Goal: Task Accomplishment & Management: Manage account settings

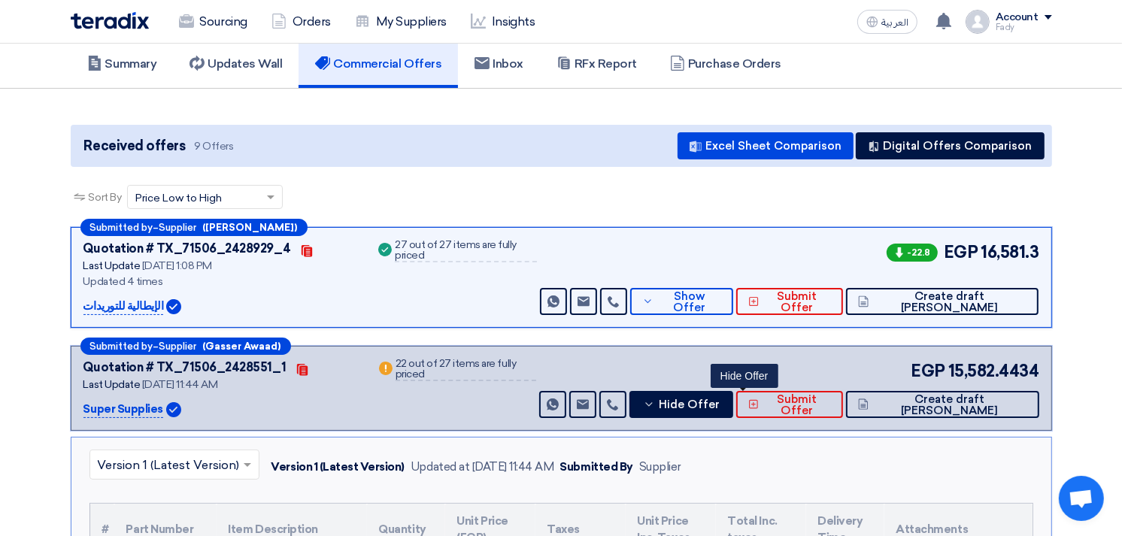
scroll to position [85, 0]
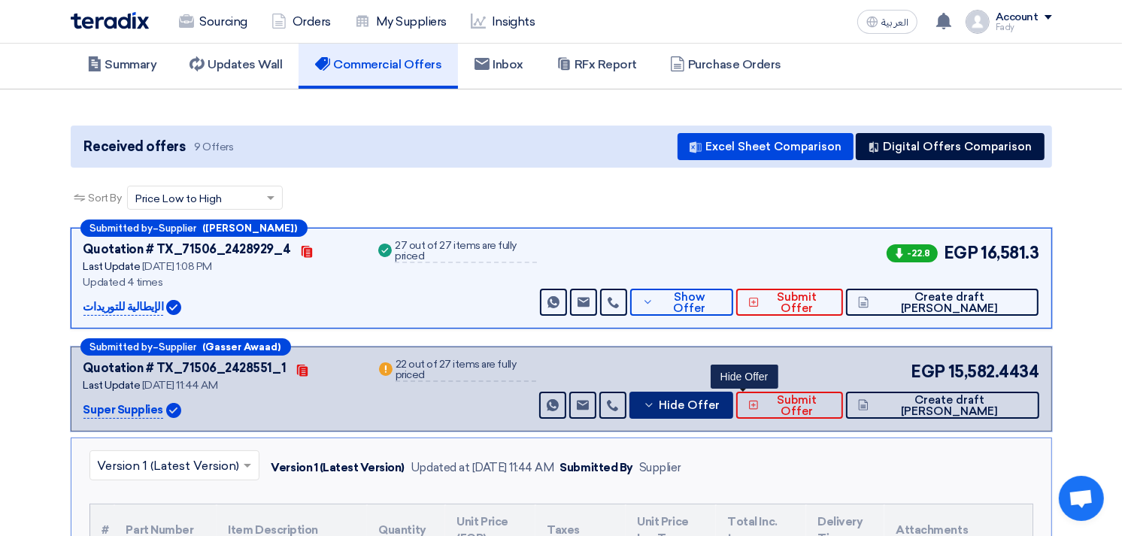
click at [733, 411] on button "Hide Offer" at bounding box center [681, 405] width 104 height 27
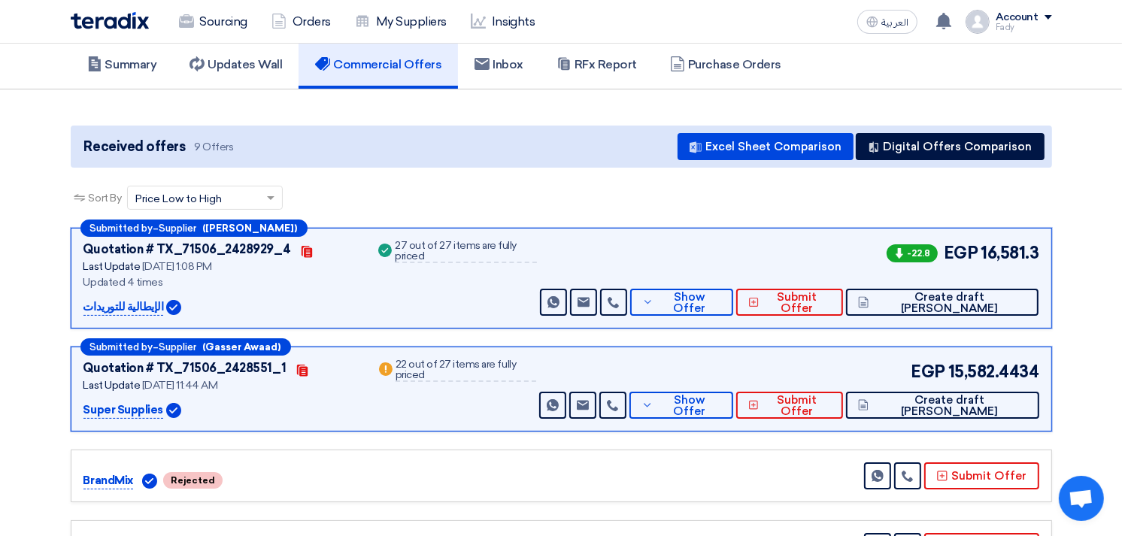
scroll to position [0, 0]
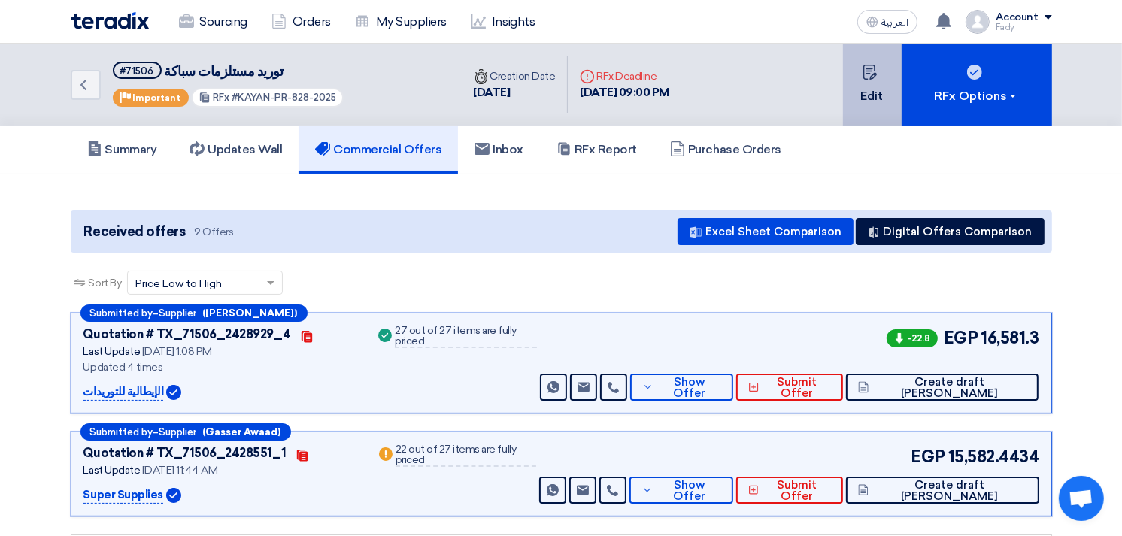
click at [881, 80] on button "Edit" at bounding box center [872, 85] width 59 height 82
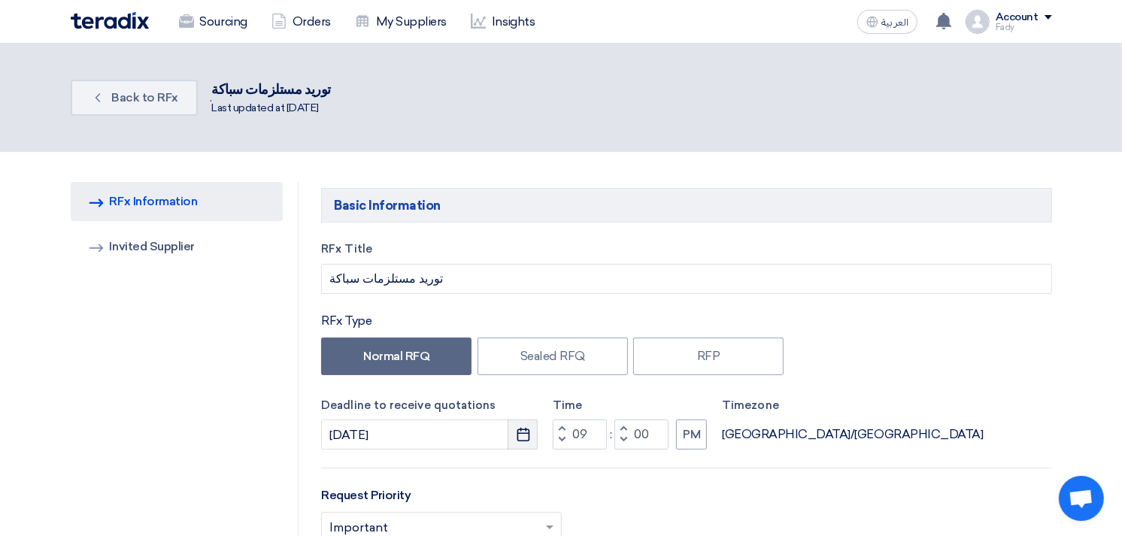
click at [528, 435] on icon "Pick a date" at bounding box center [523, 434] width 15 height 15
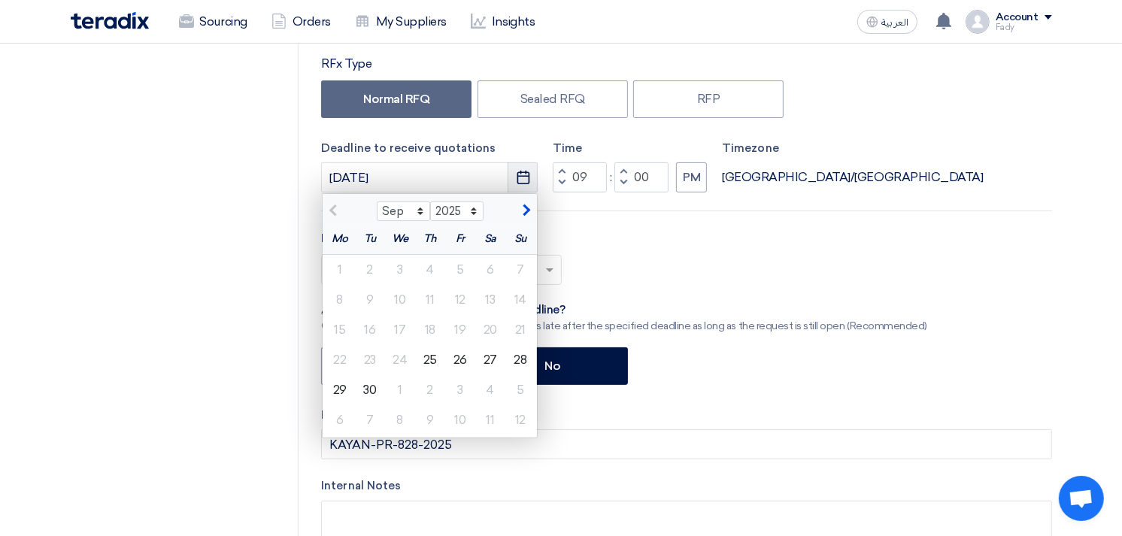
scroll to position [258, 0]
click at [429, 359] on div "25" at bounding box center [430, 359] width 30 height 30
type input "[DATE]"
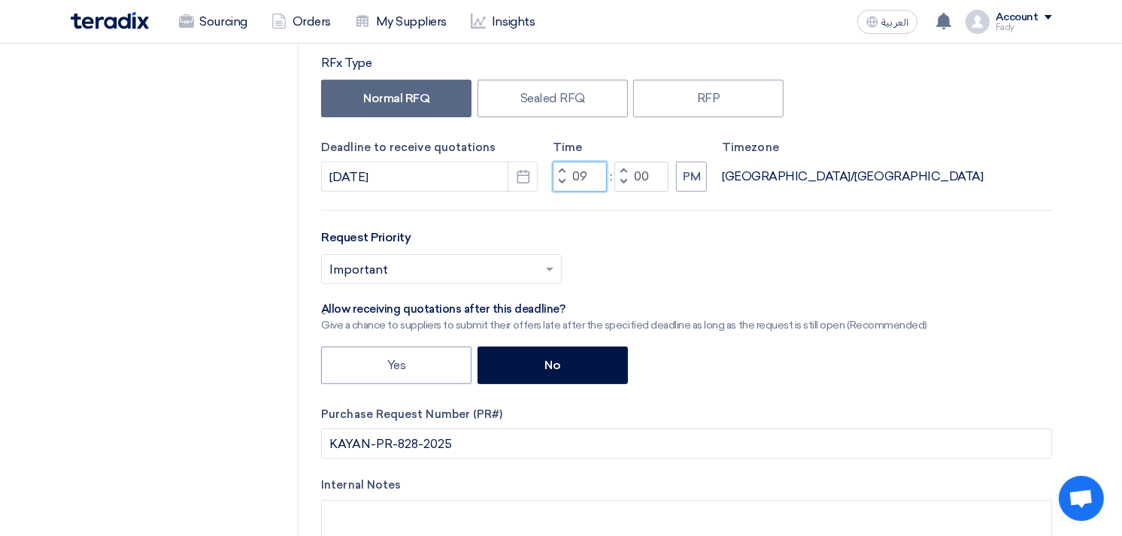
click at [579, 170] on input "09" at bounding box center [580, 177] width 54 height 30
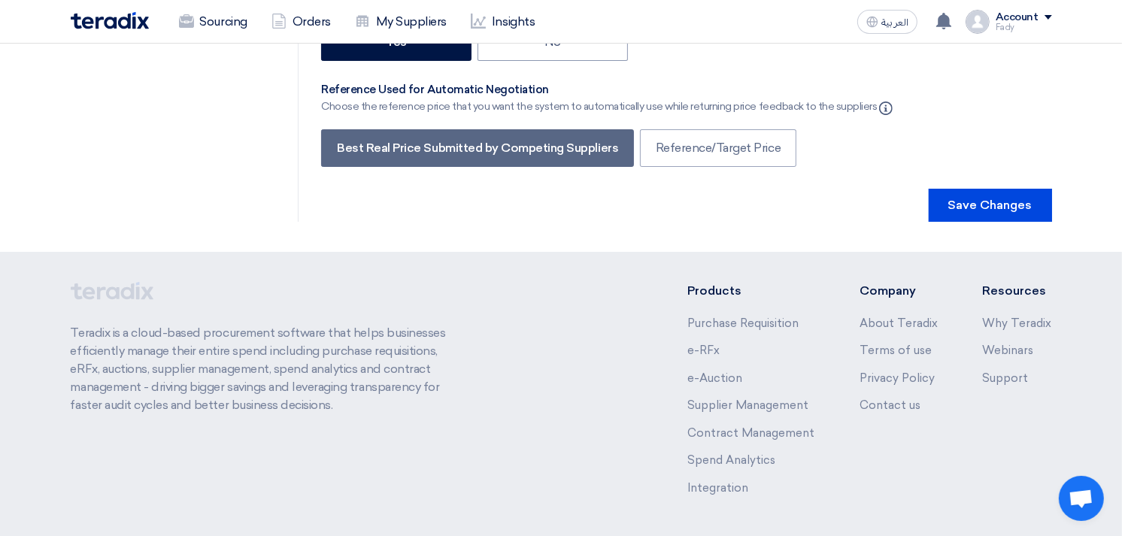
scroll to position [4825, 0]
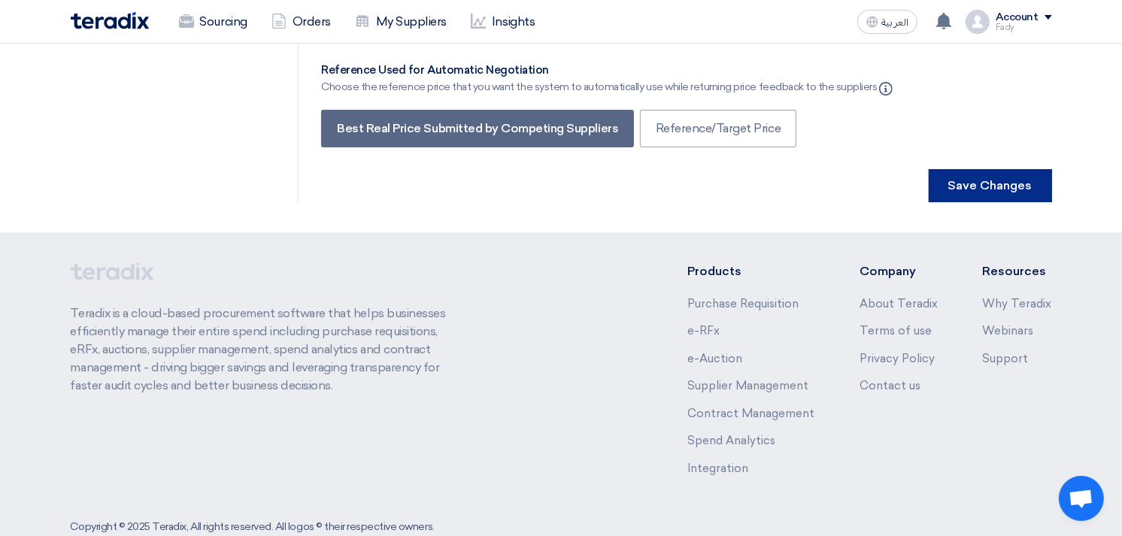
type input "08"
click at [1012, 169] on button "Save Changes" at bounding box center [990, 185] width 123 height 33
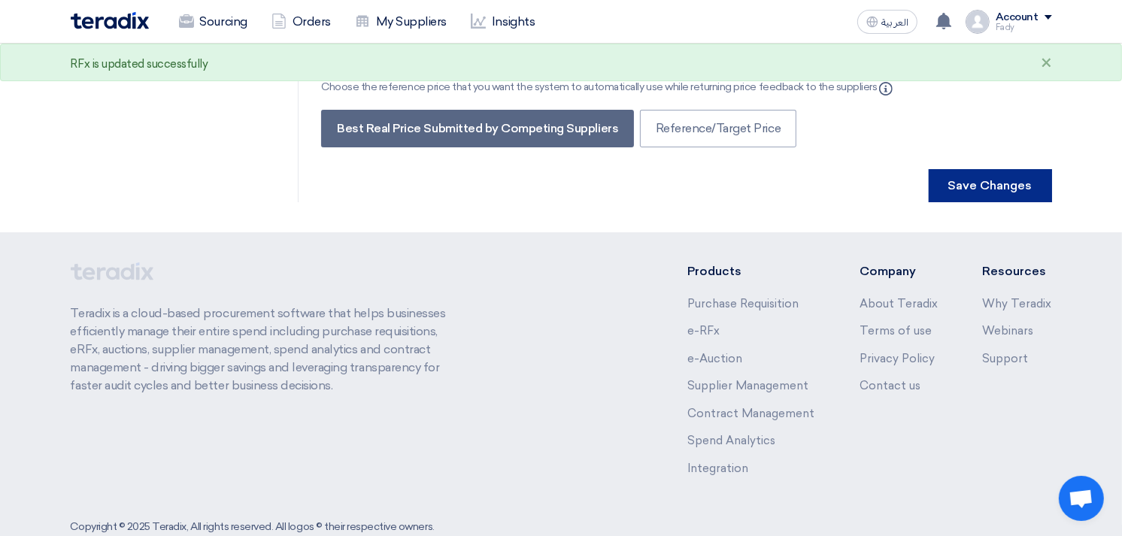
scroll to position [0, 0]
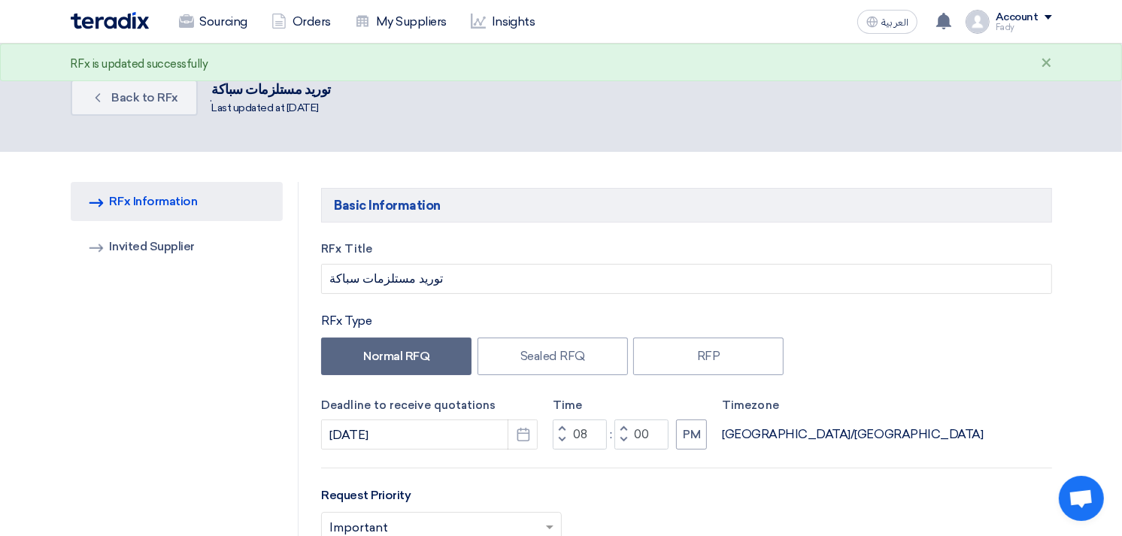
click at [188, 23] on icon at bounding box center [186, 21] width 15 height 15
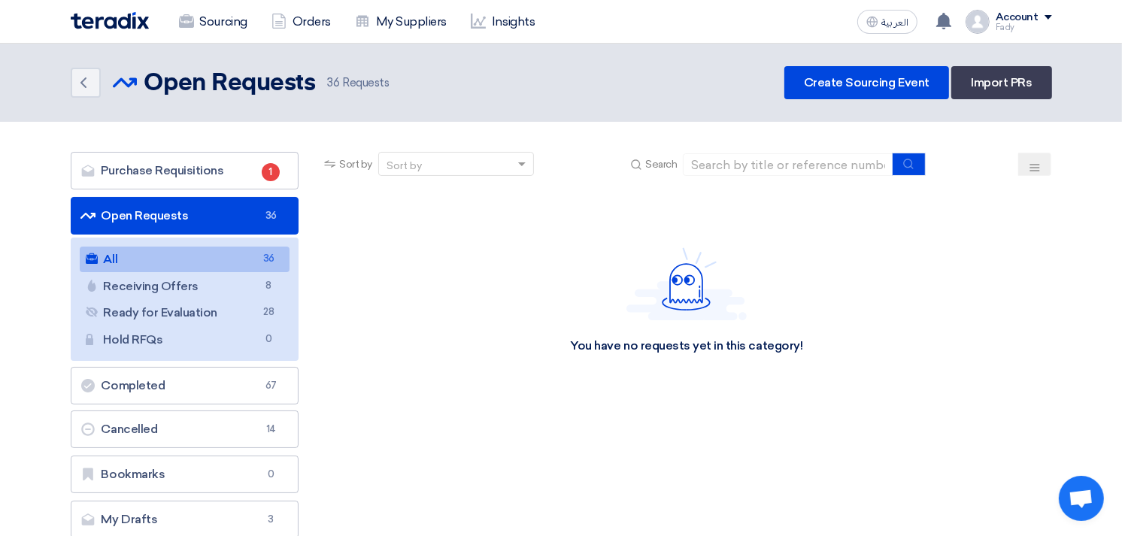
click at [125, 260] on link "All All 36" at bounding box center [185, 260] width 211 height 26
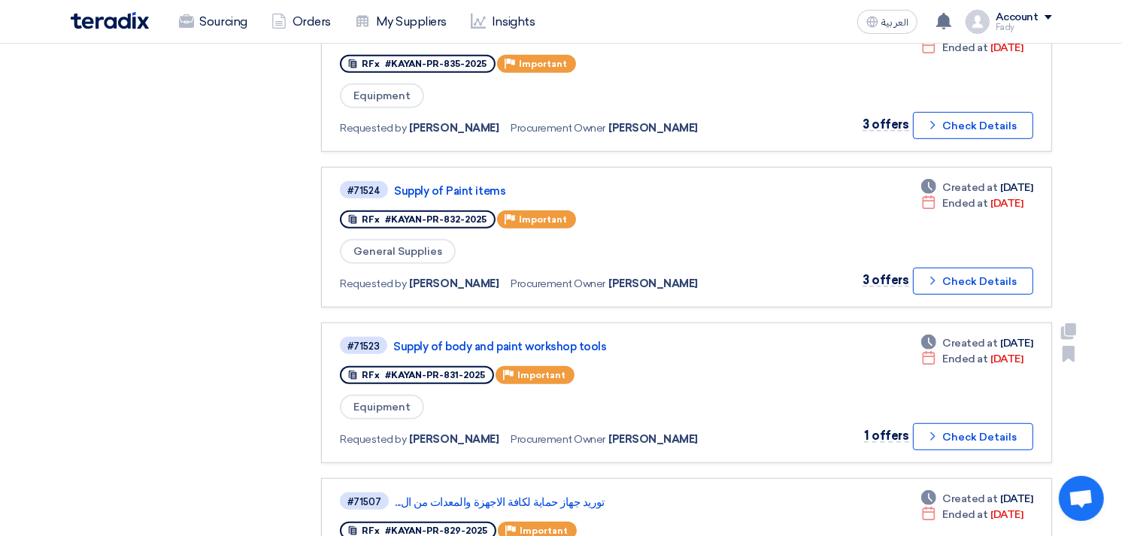
scroll to position [800, 0]
click at [478, 183] on link "Supply of Paint items" at bounding box center [582, 190] width 376 height 14
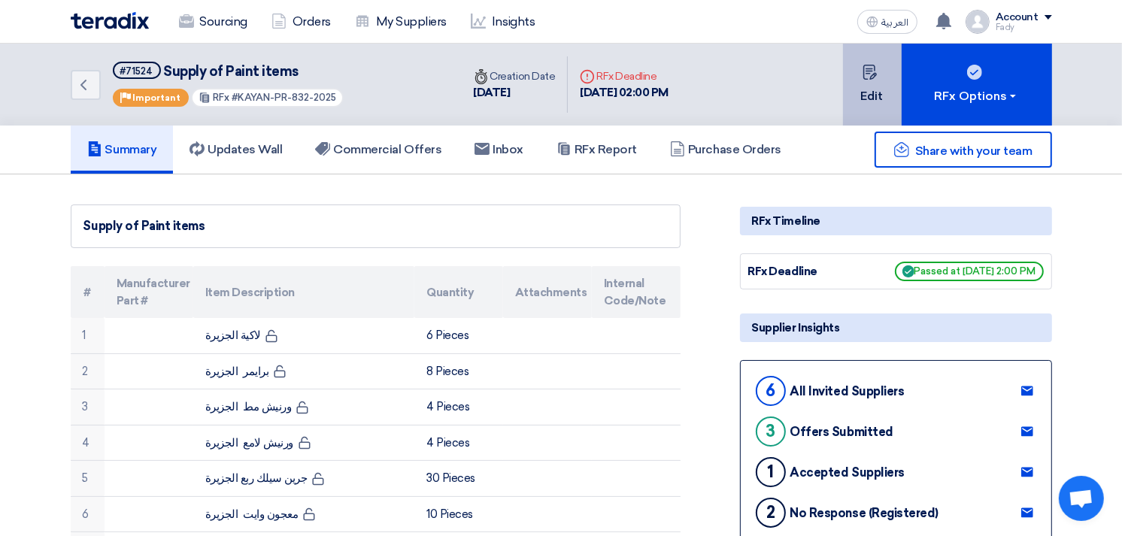
click at [855, 81] on button "Edit" at bounding box center [872, 85] width 59 height 82
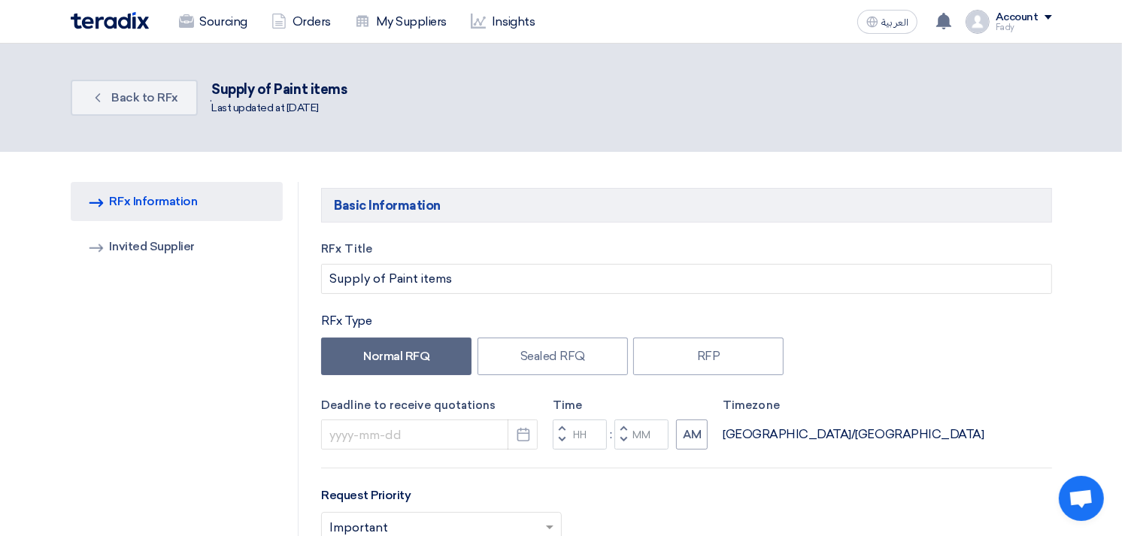
type input "[DATE]"
type input "02"
type input "00"
click at [587, 439] on input "02" at bounding box center [580, 435] width 54 height 30
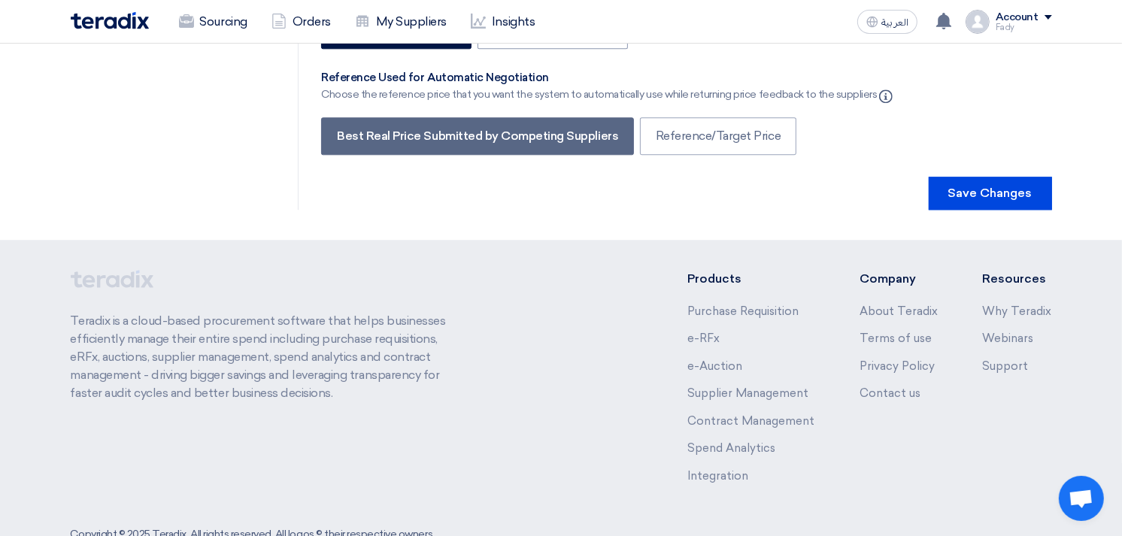
scroll to position [3364, 0]
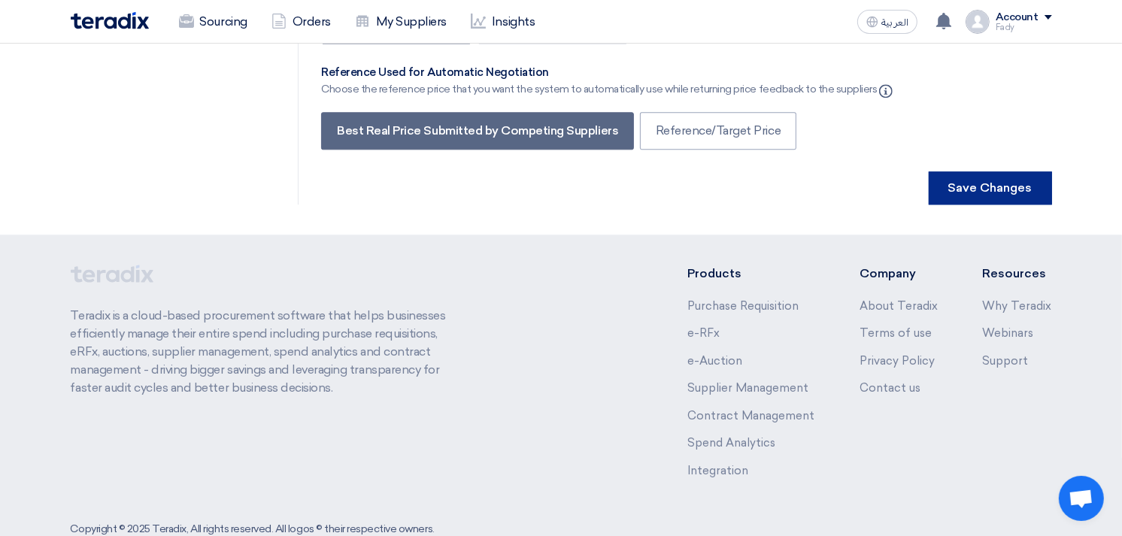
type input "08"
click at [1018, 171] on button "Save Changes" at bounding box center [990, 187] width 123 height 33
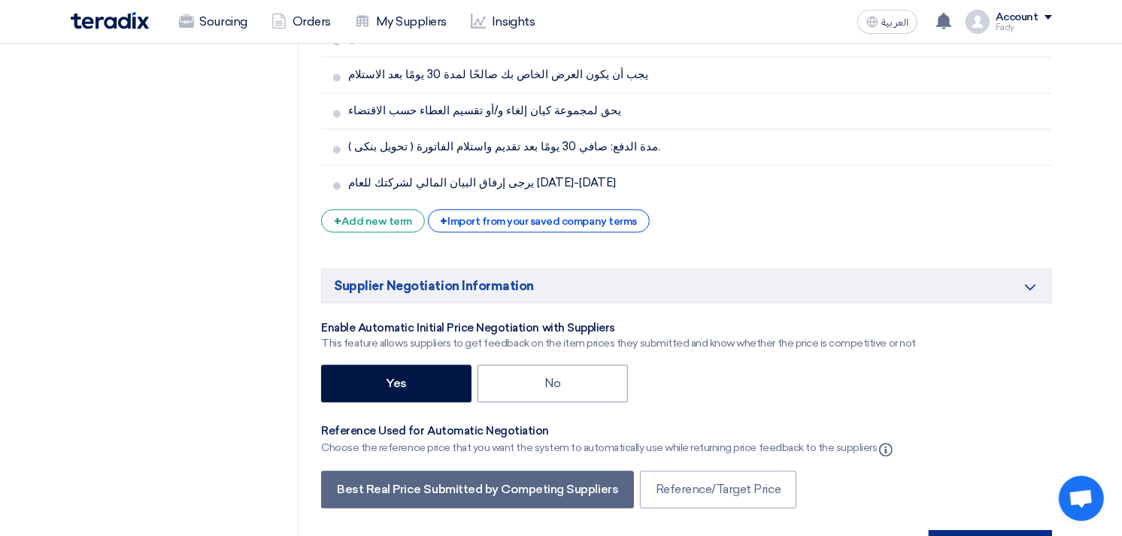
scroll to position [3364, 0]
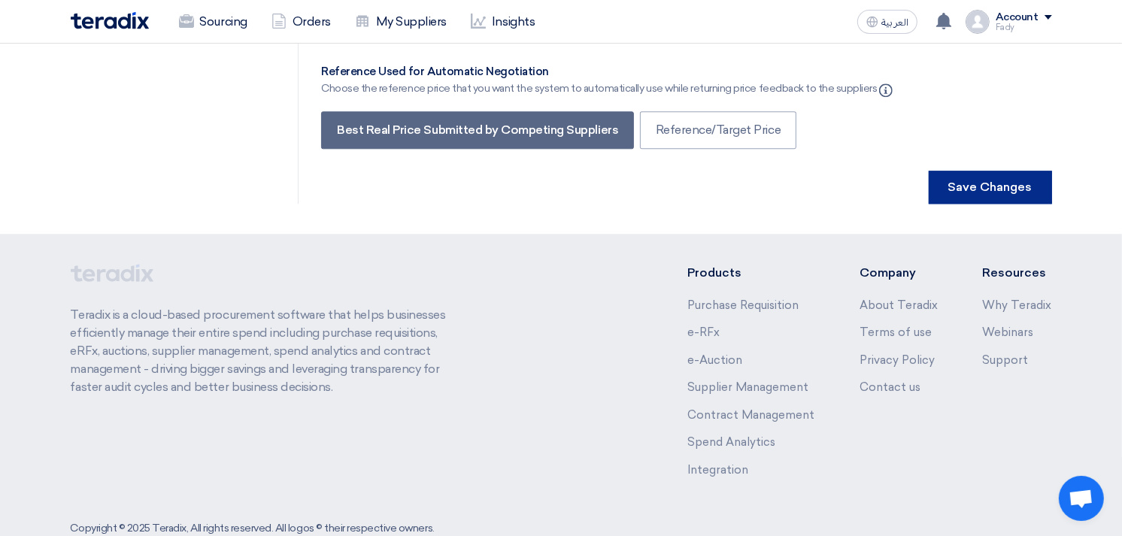
click at [1018, 171] on button "Save Changes" at bounding box center [990, 187] width 123 height 33
